Goal: Task Accomplishment & Management: Manage account settings

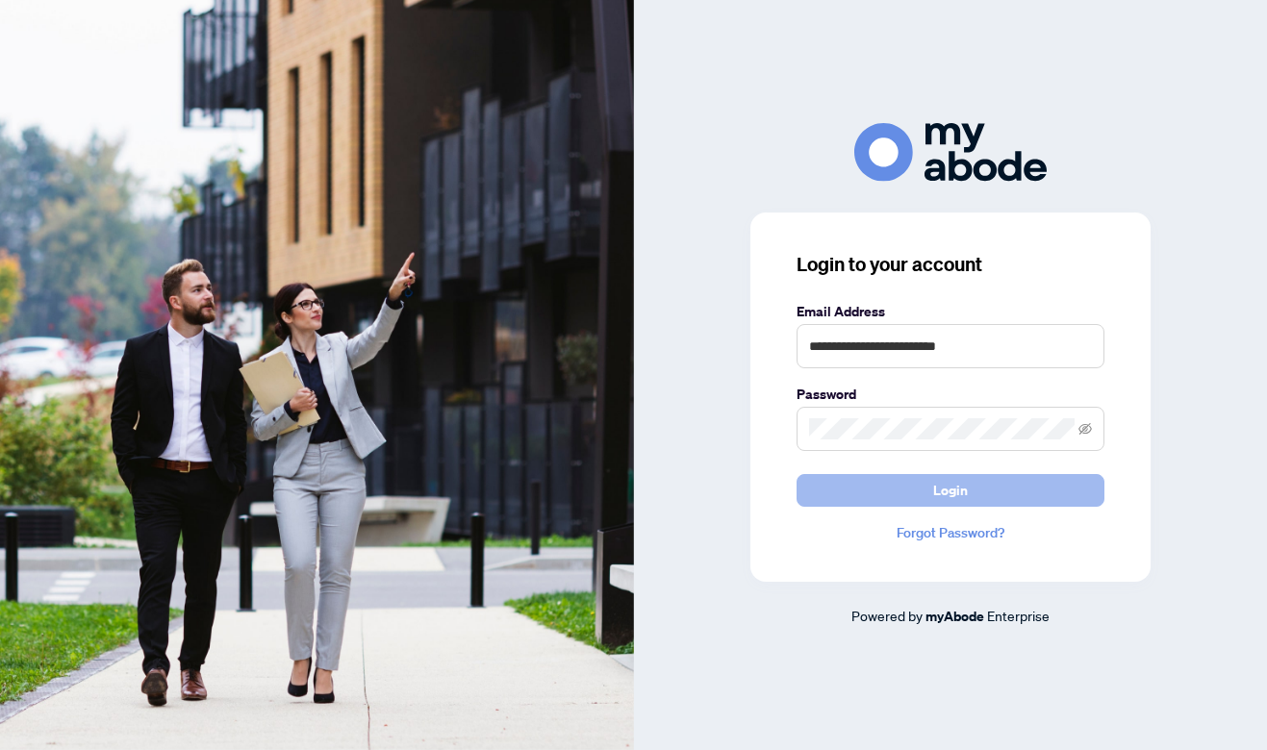
click at [972, 485] on button "Login" at bounding box center [950, 490] width 308 height 33
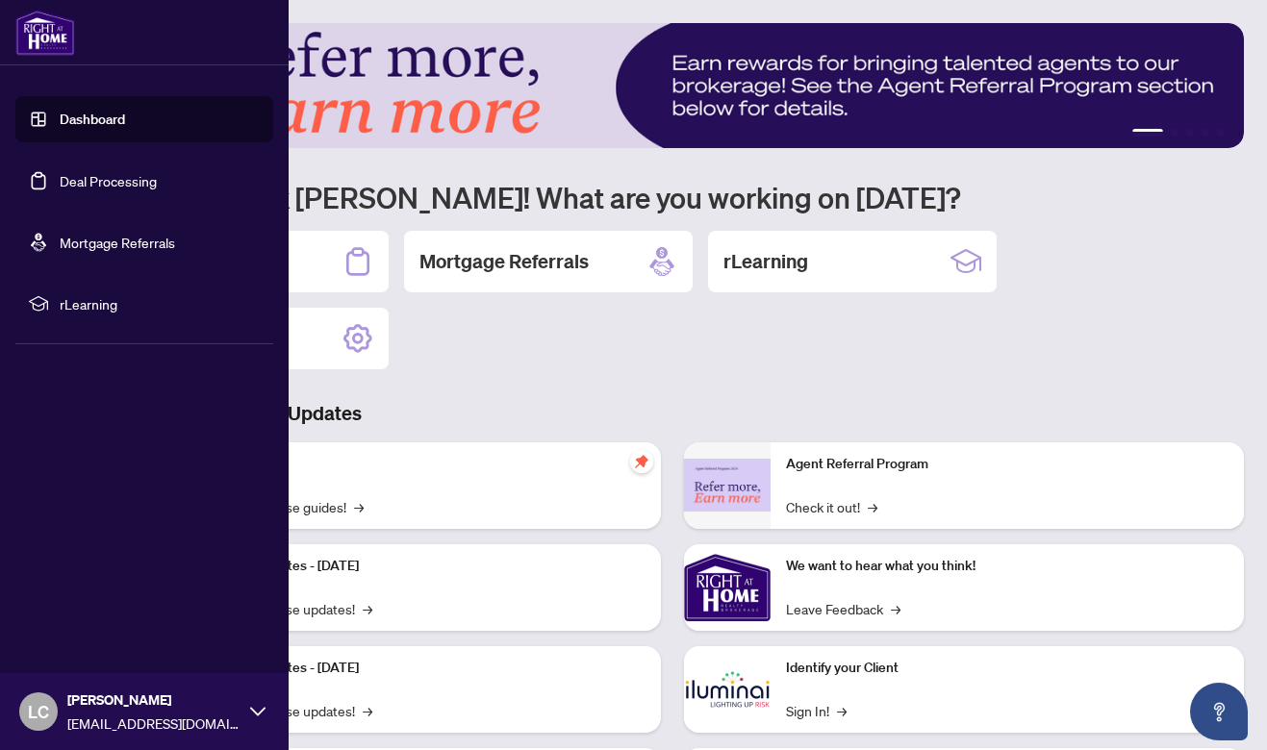
click at [60, 185] on link "Deal Processing" at bounding box center [108, 180] width 97 height 17
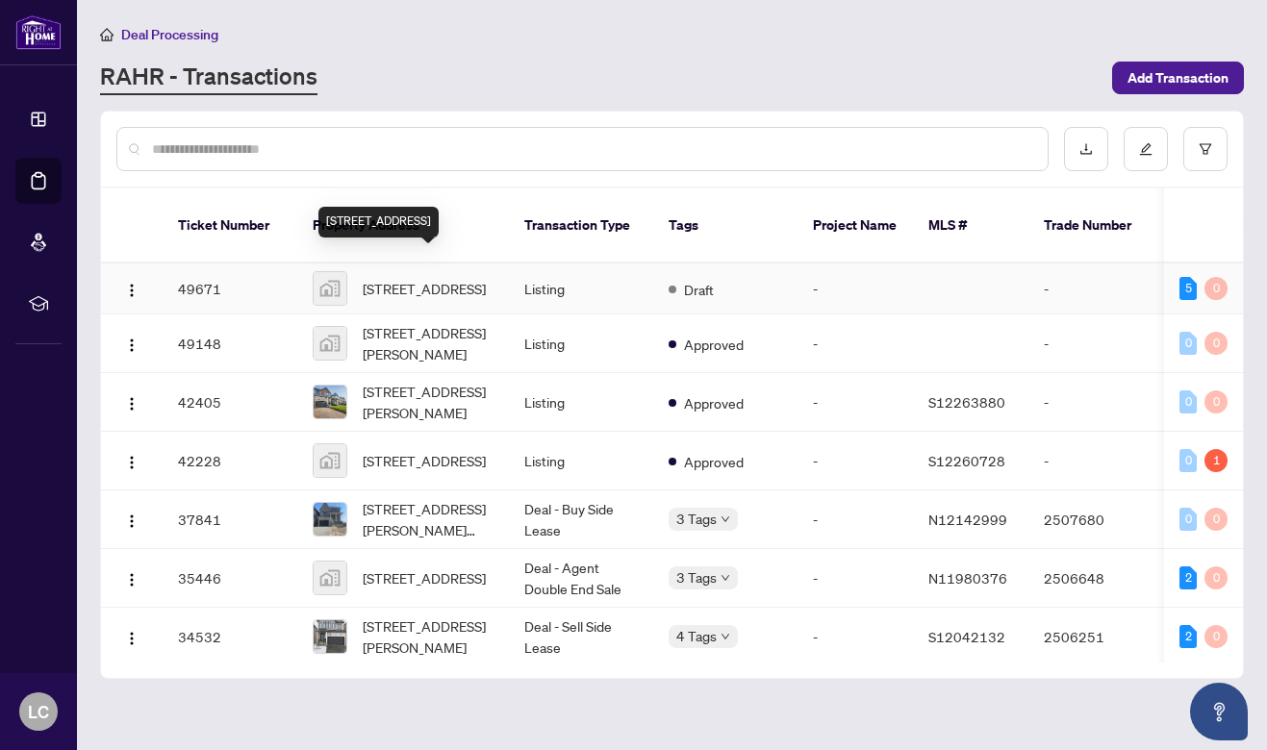
click at [433, 278] on span "[STREET_ADDRESS]" at bounding box center [424, 288] width 123 height 21
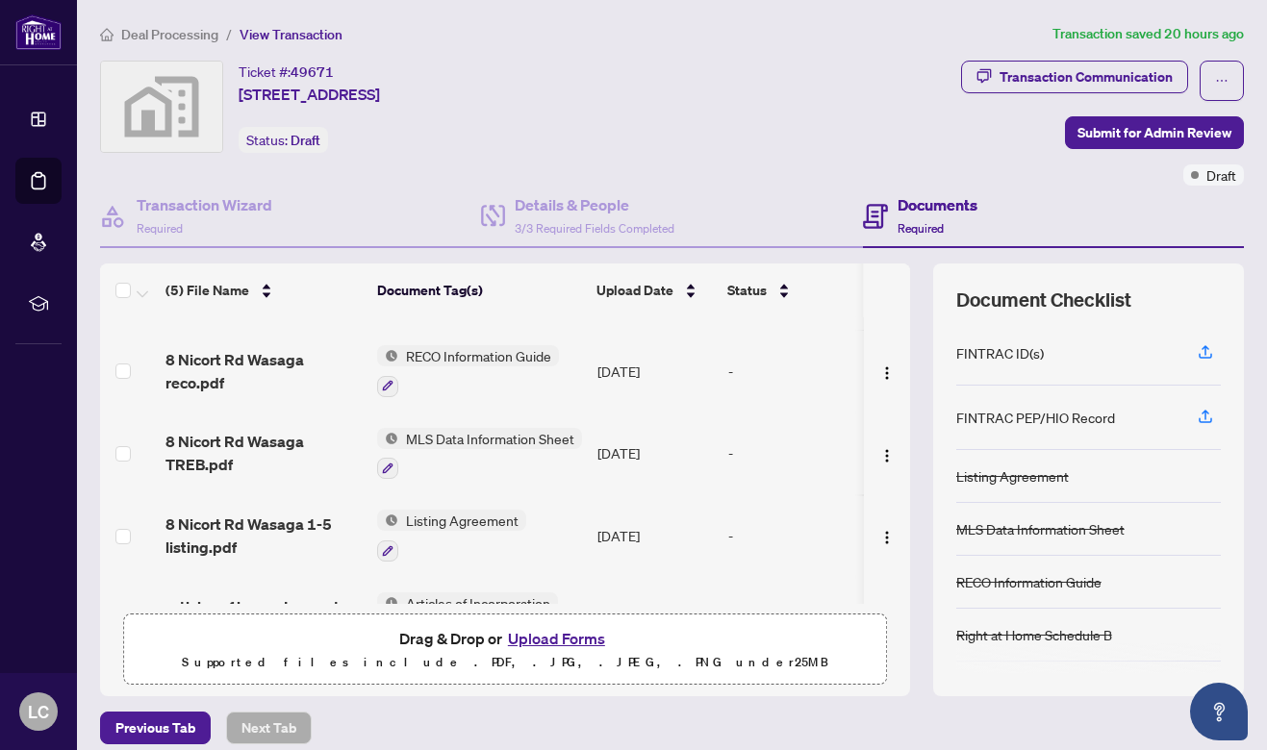
scroll to position [107, 0]
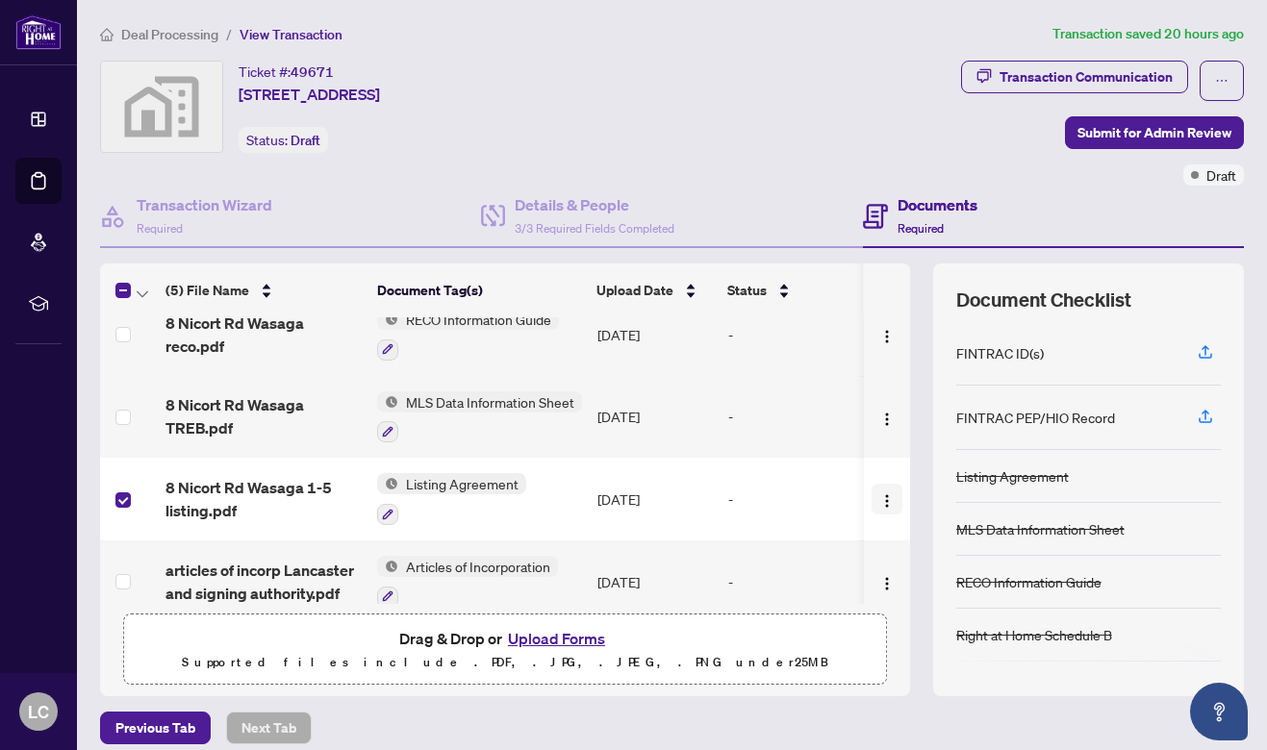
click at [882, 496] on img "button" at bounding box center [886, 500] width 15 height 15
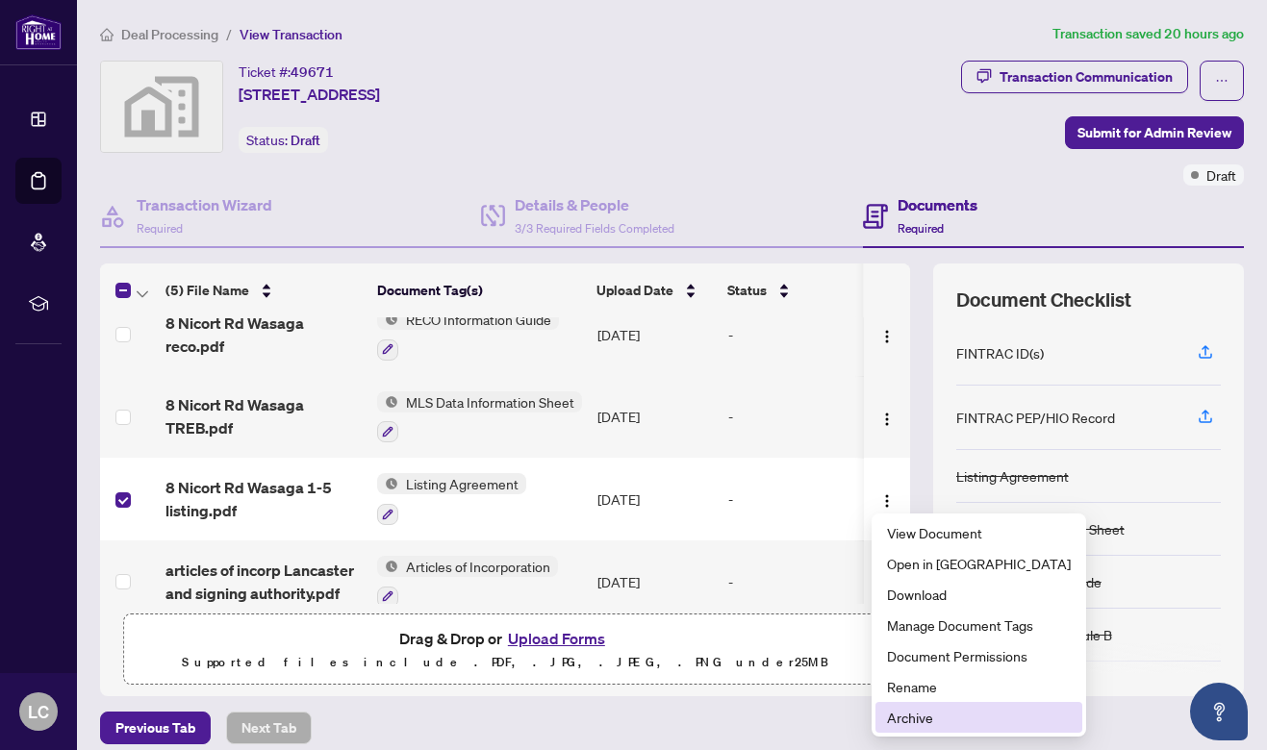
click at [924, 721] on span "Archive" at bounding box center [979, 717] width 184 height 21
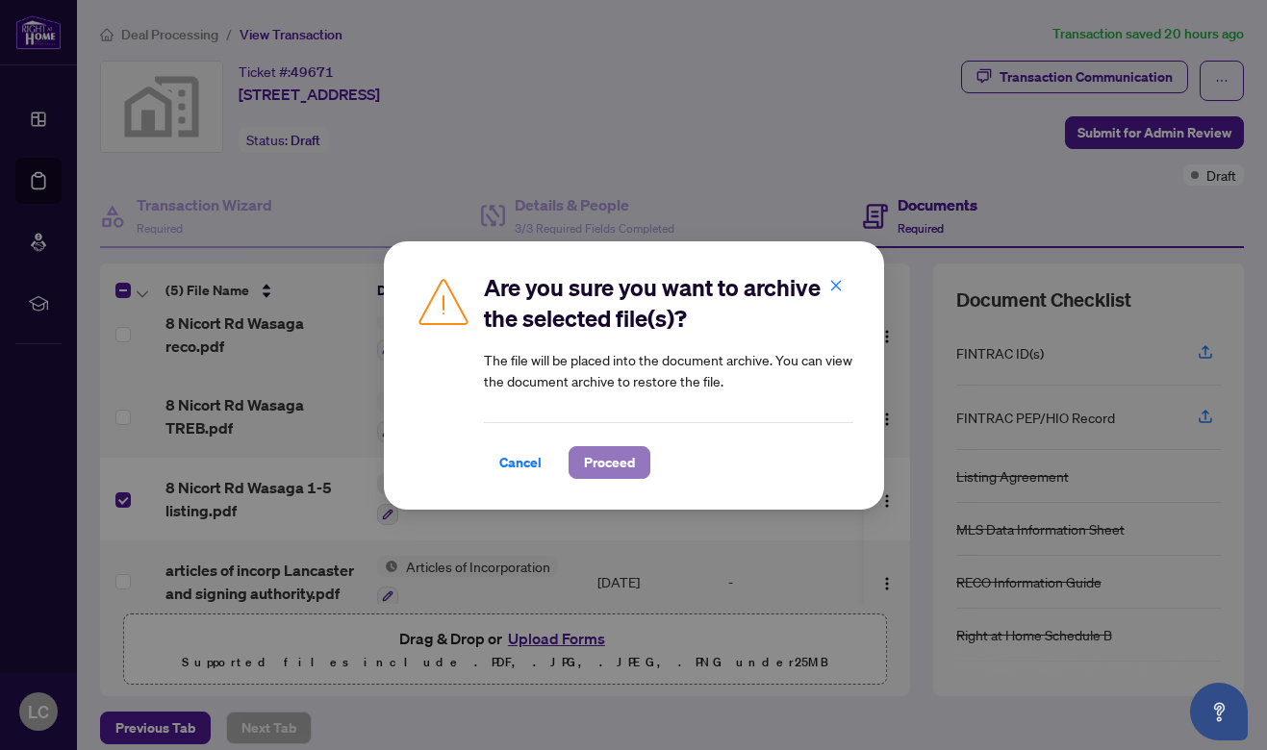
click at [608, 461] on span "Proceed" at bounding box center [609, 462] width 51 height 31
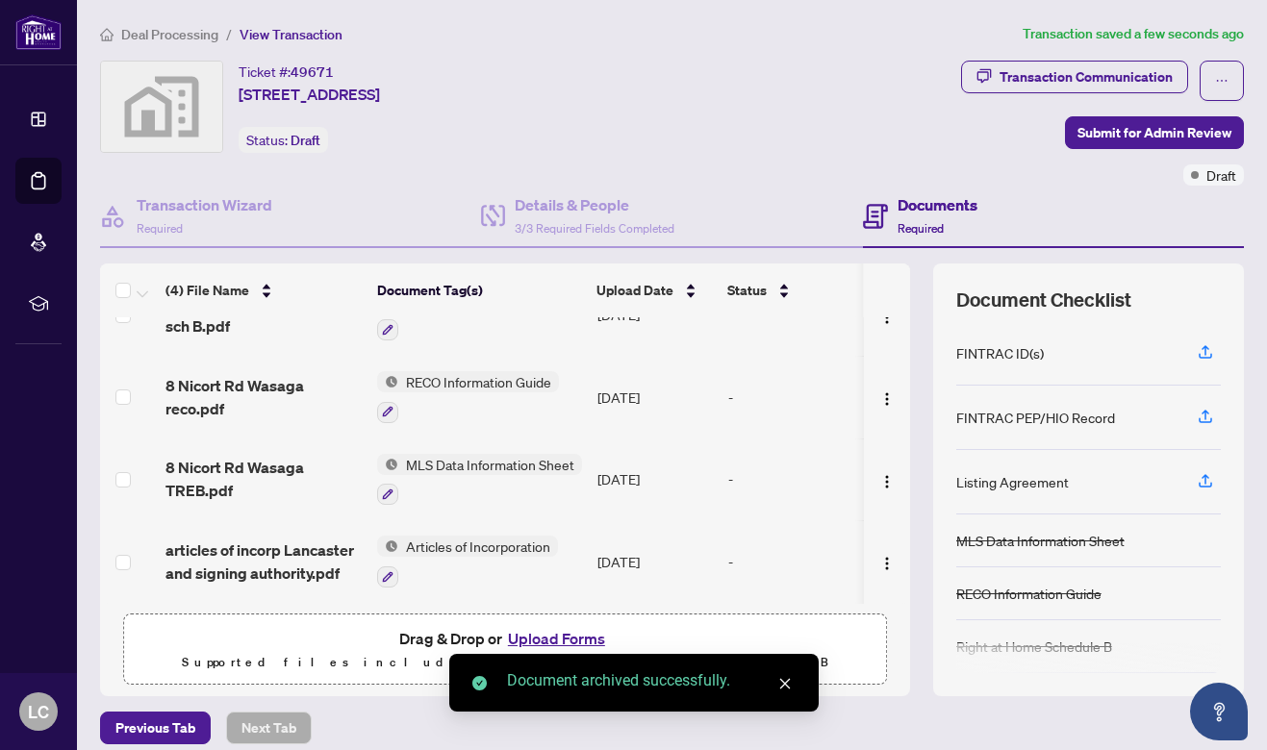
scroll to position [40, 0]
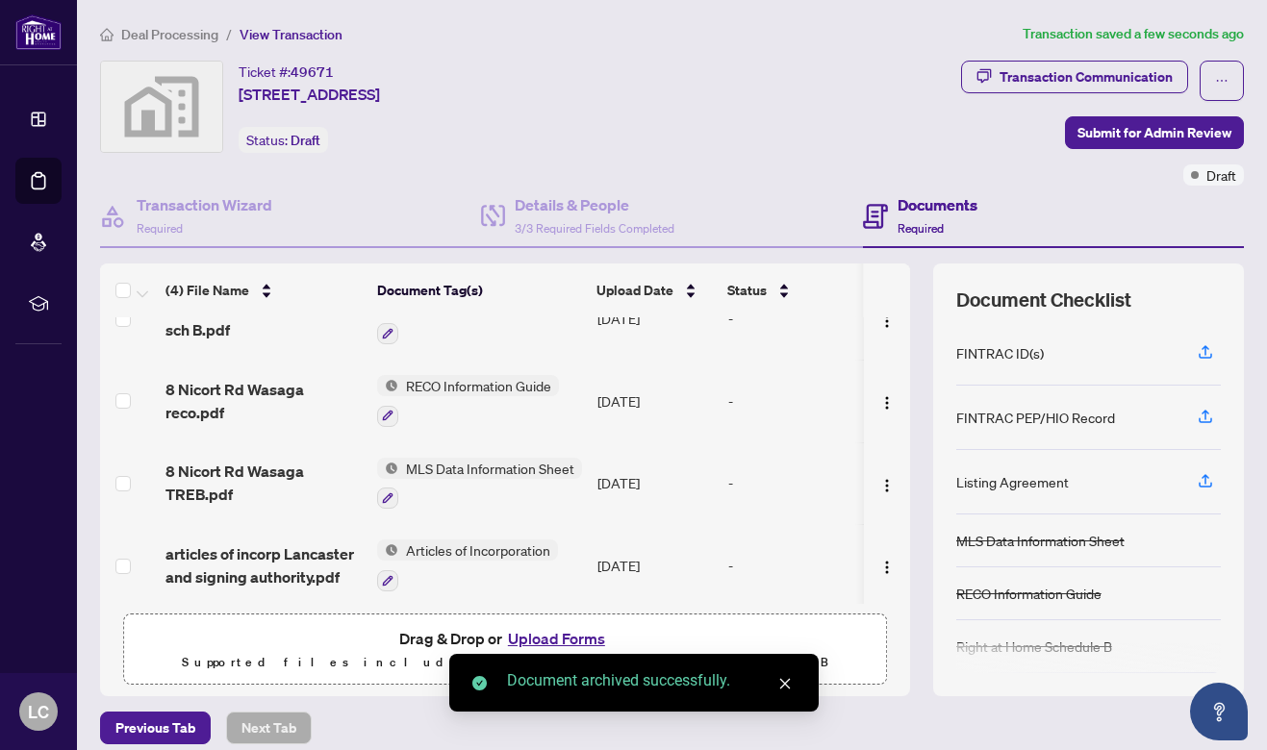
click at [568, 632] on button "Upload Forms" at bounding box center [556, 638] width 109 height 25
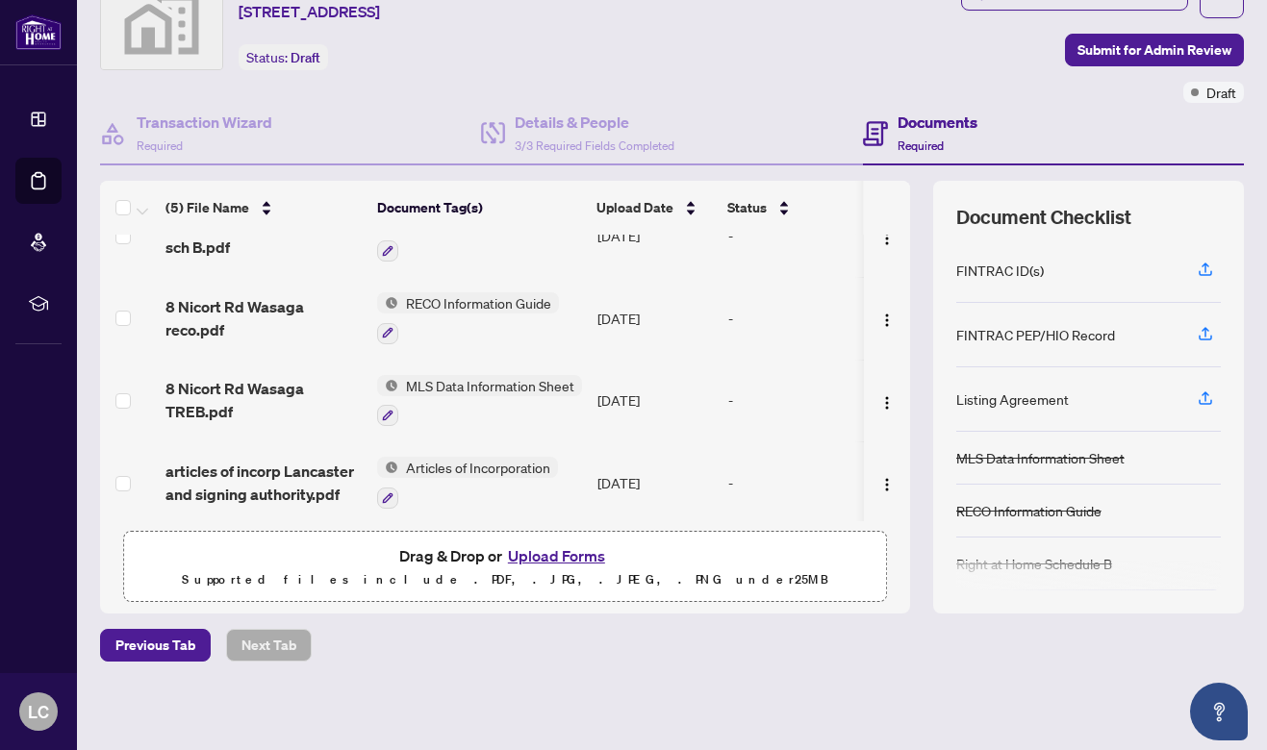
scroll to position [0, 0]
